Goal: Check status

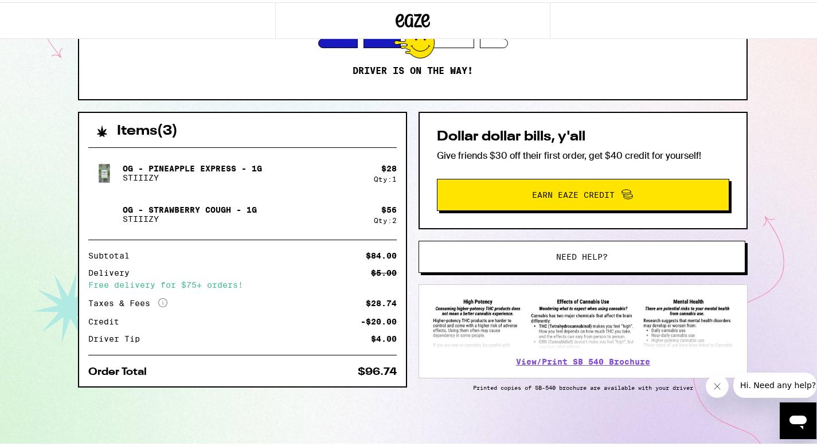
scroll to position [176, 0]
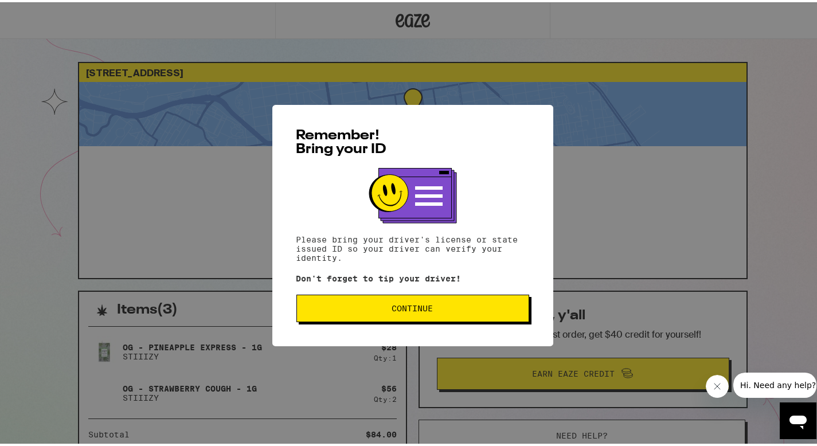
click at [413, 308] on span "Continue" at bounding box center [412, 306] width 41 height 8
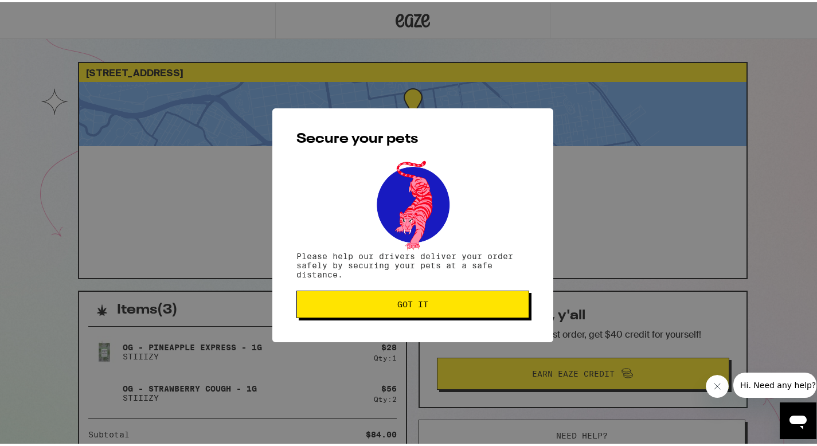
click at [406, 306] on span "Got it" at bounding box center [412, 302] width 31 height 8
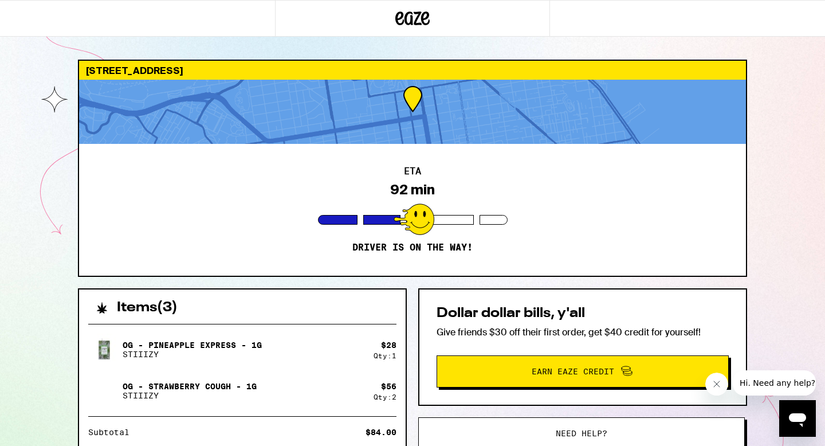
click at [630, 269] on div "ETA 92 min Driver is on the way!" at bounding box center [412, 210] width 667 height 132
click at [64, 164] on div "2942 Franklin St San Francisco 94123 ETA 92 min Driver is on the way! Items ( 3…" at bounding box center [412, 312] width 825 height 625
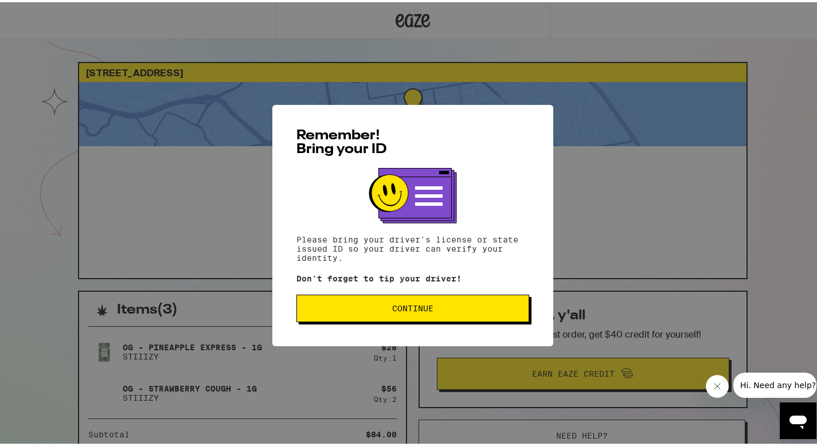
click at [393, 293] on div "Remember! Bring your ID Please bring your driver's license or state issued ID s…" at bounding box center [412, 223] width 281 height 241
click at [396, 303] on span "Continue" at bounding box center [412, 306] width 41 height 8
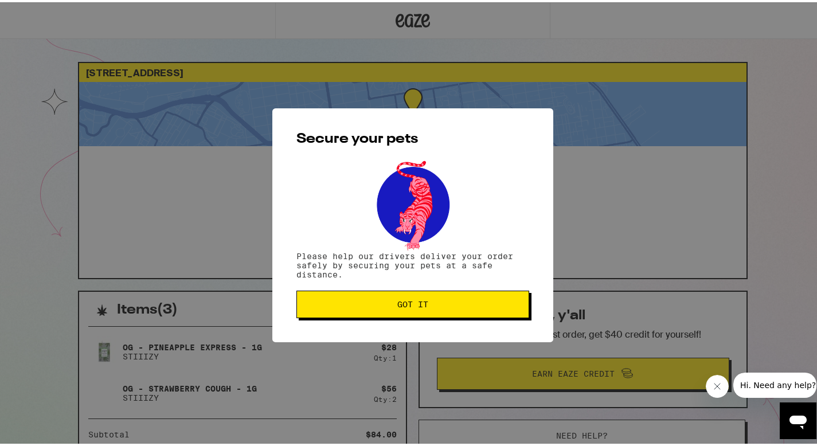
click at [397, 304] on span "Got it" at bounding box center [412, 302] width 31 height 8
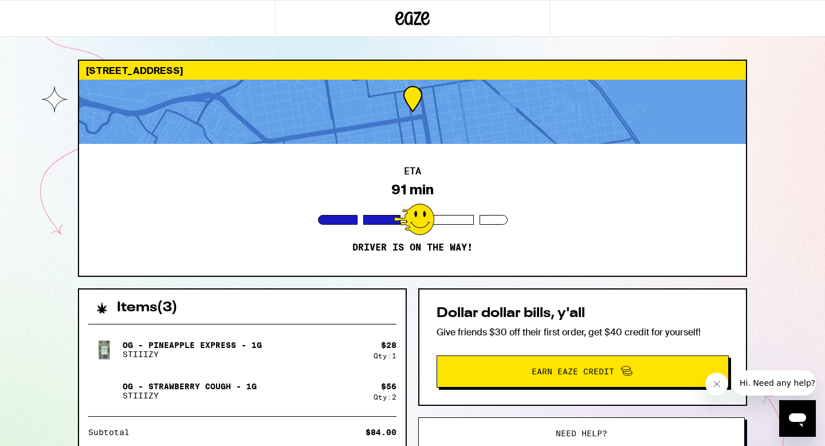
click at [417, 234] on div "ETA 91 min Driver is on the way!" at bounding box center [412, 210] width 667 height 132
click at [425, 140] on div at bounding box center [412, 112] width 667 height 64
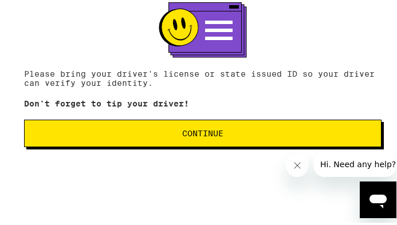
click at [221, 127] on button "Continue" at bounding box center [203, 131] width 358 height 28
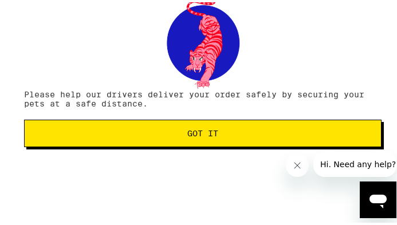
click at [221, 127] on button "Got it" at bounding box center [203, 131] width 358 height 28
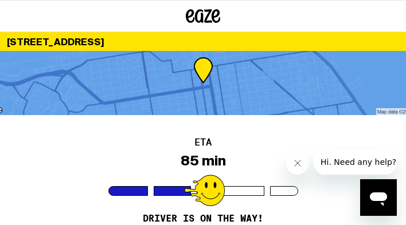
click at [208, 83] on div at bounding box center [203, 83] width 406 height 64
